Goal: Transaction & Acquisition: Purchase product/service

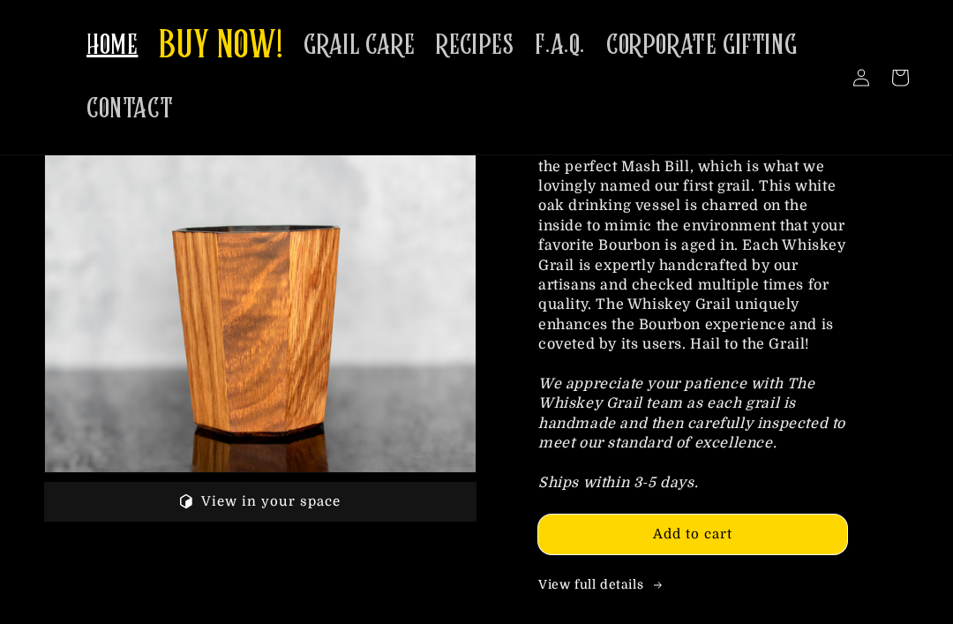
scroll to position [2134, 0]
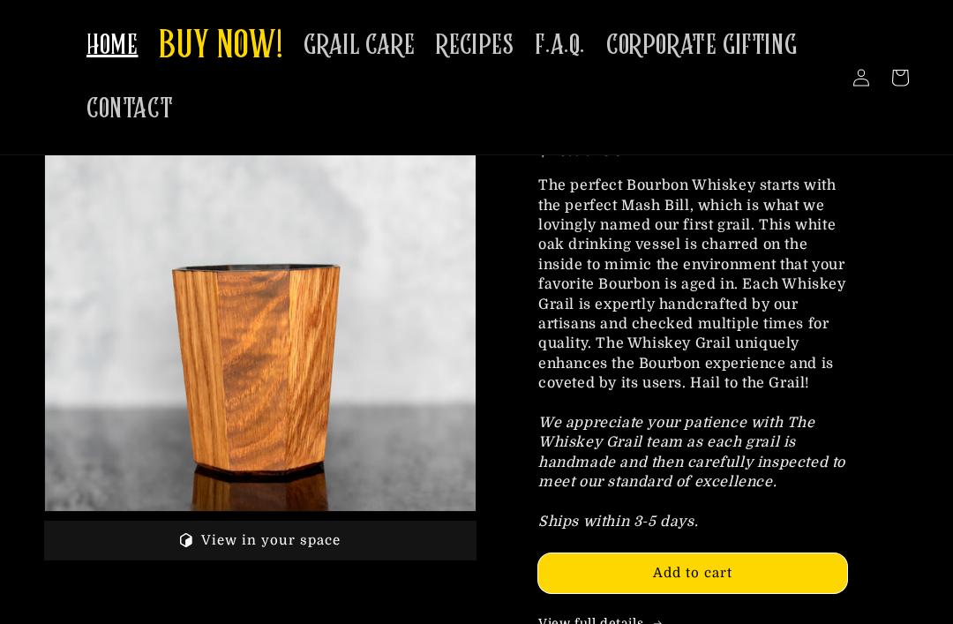
click at [363, 46] on span "GRAIL CARE" at bounding box center [359, 45] width 111 height 34
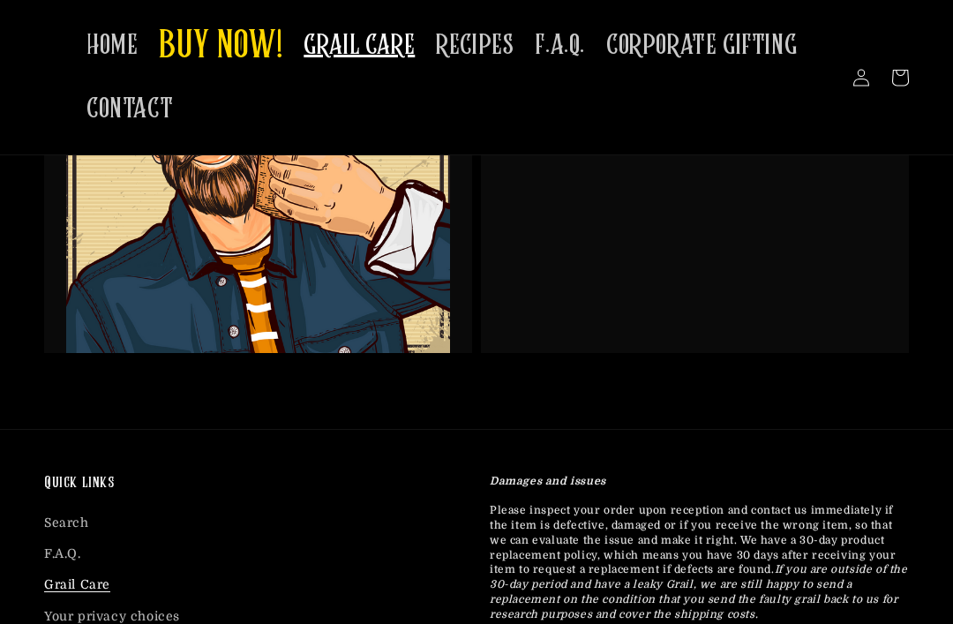
scroll to position [3900, 0]
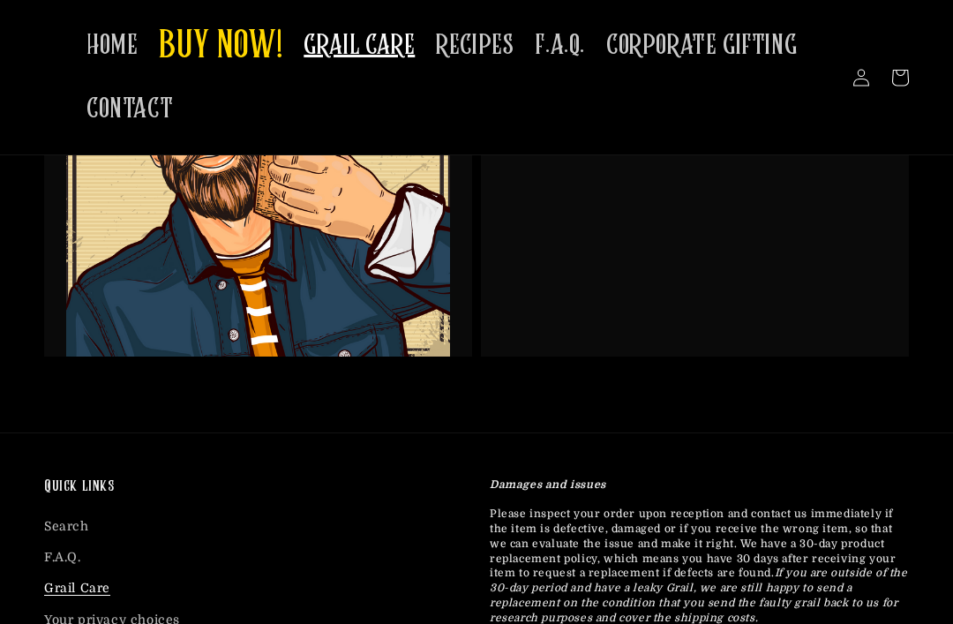
click at [214, 34] on span "BUY NOW!" at bounding box center [221, 47] width 124 height 49
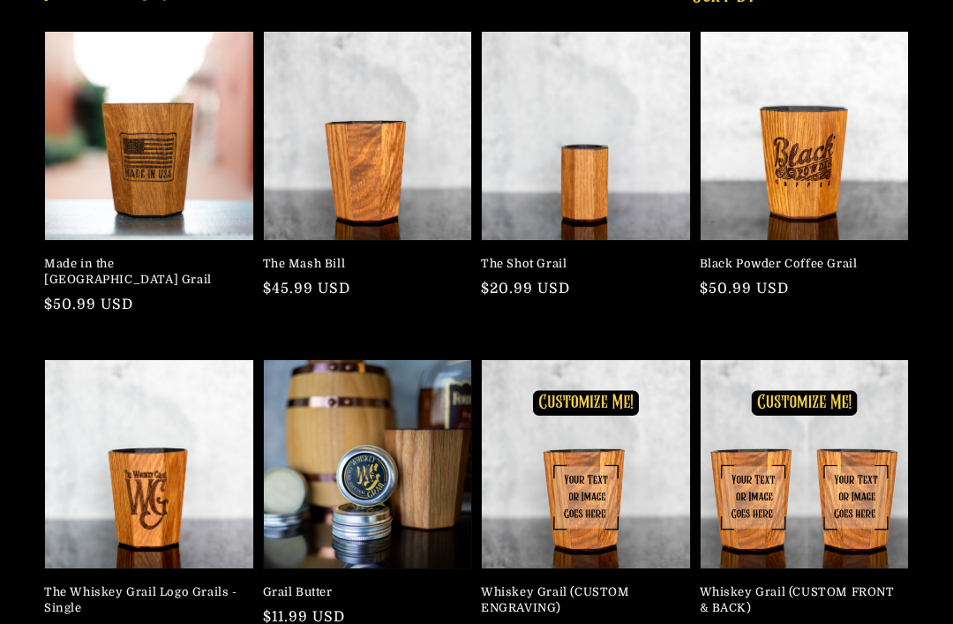
scroll to position [235, 0]
click at [361, 256] on link "The Mash Bill" at bounding box center [362, 264] width 199 height 16
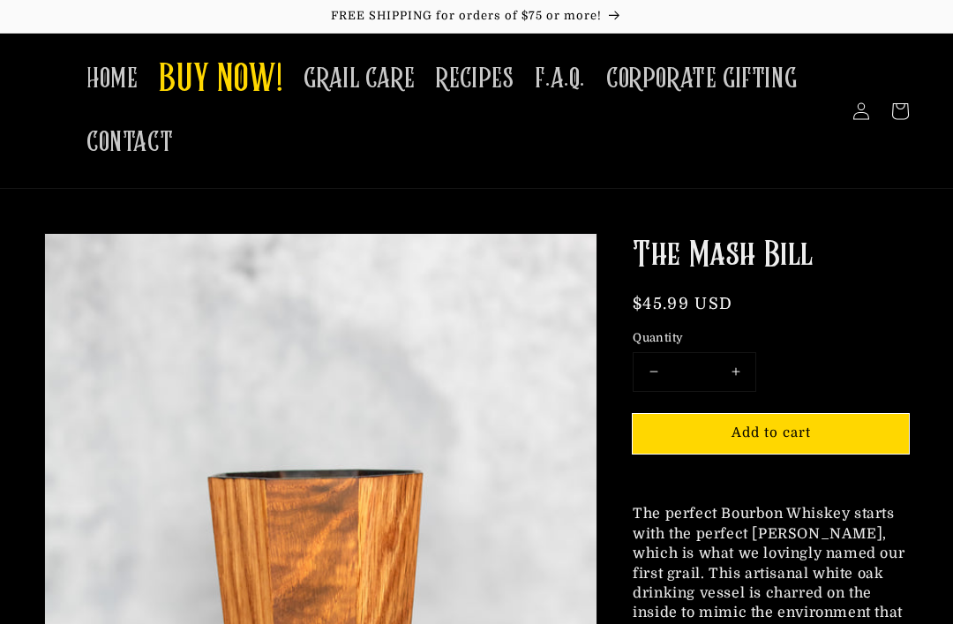
click at [801, 428] on span "Add to cart" at bounding box center [771, 433] width 79 height 16
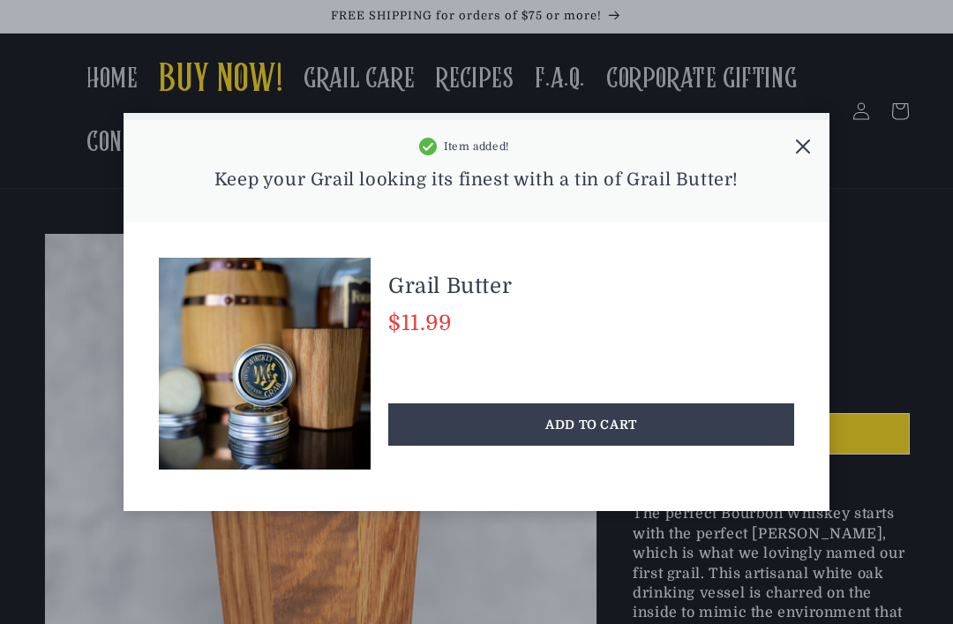
click at [635, 417] on div "ADD TO CART" at bounding box center [591, 424] width 406 height 42
